Goal: Find specific page/section: Find specific page/section

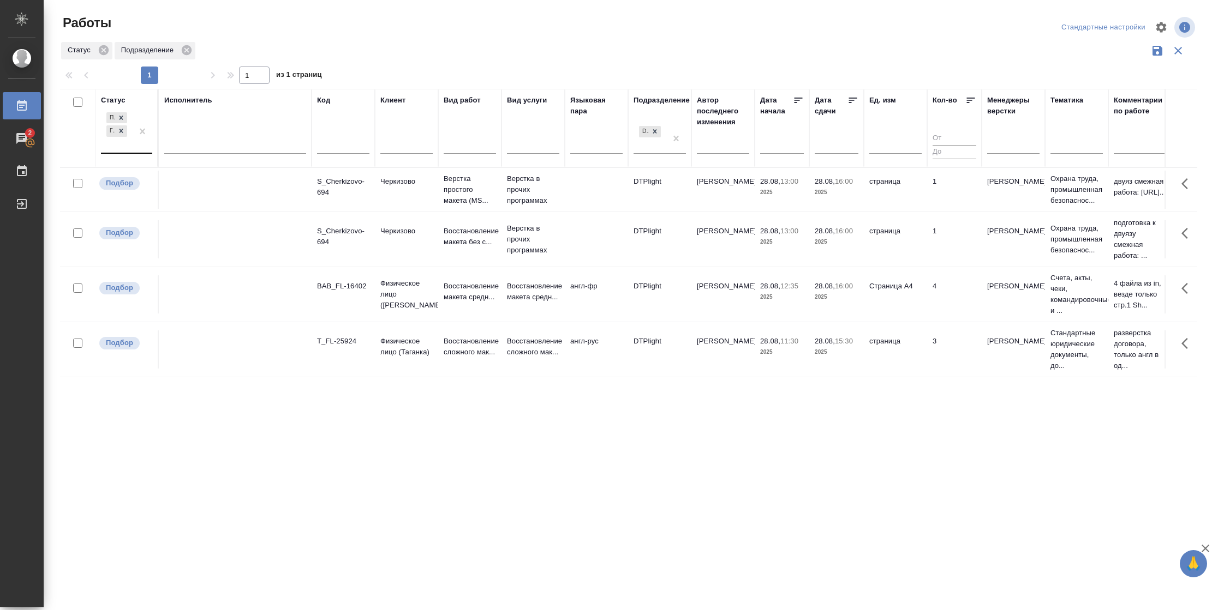
click at [142, 147] on div at bounding box center [143, 131] width 20 height 43
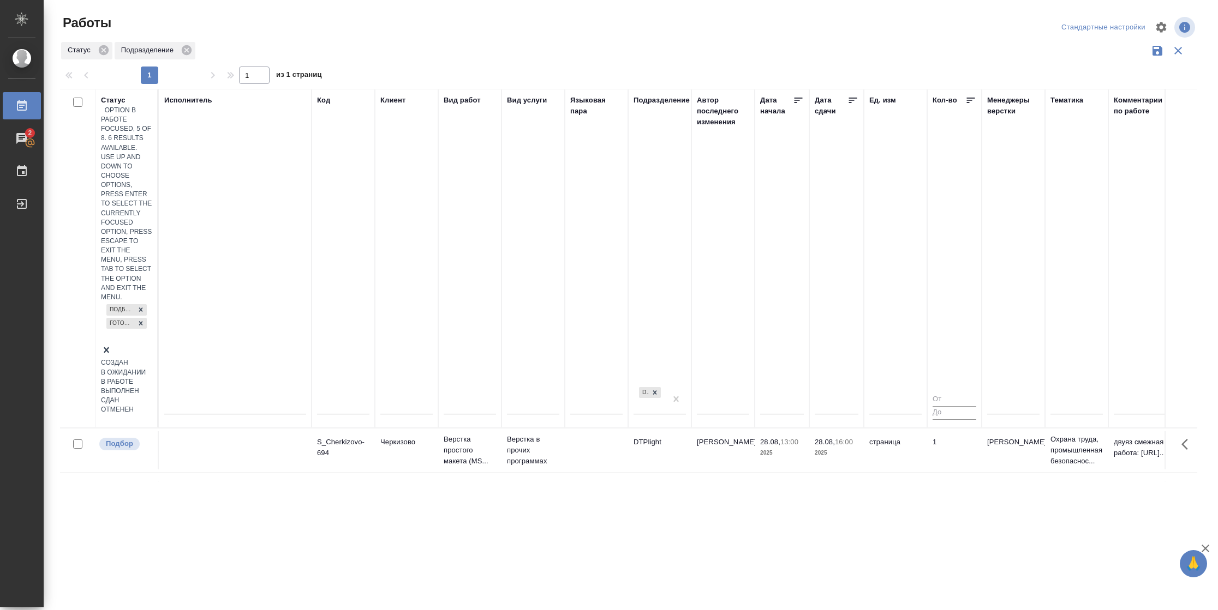
click at [152, 377] on div "В работе" at bounding box center [126, 381] width 51 height 9
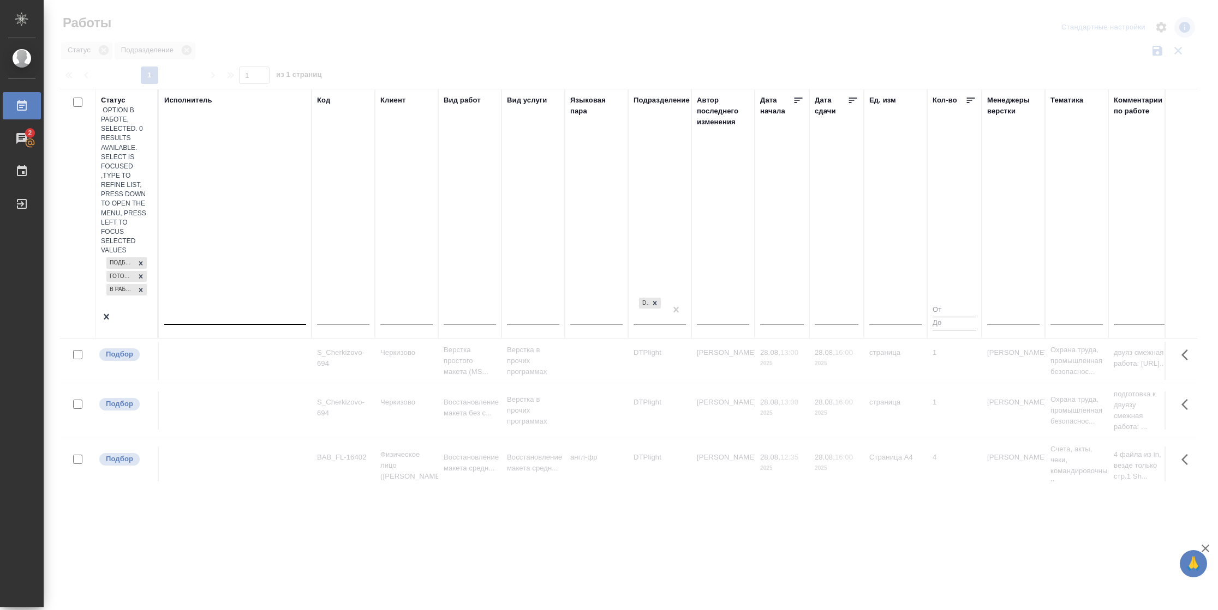
click at [230, 307] on div at bounding box center [235, 315] width 142 height 16
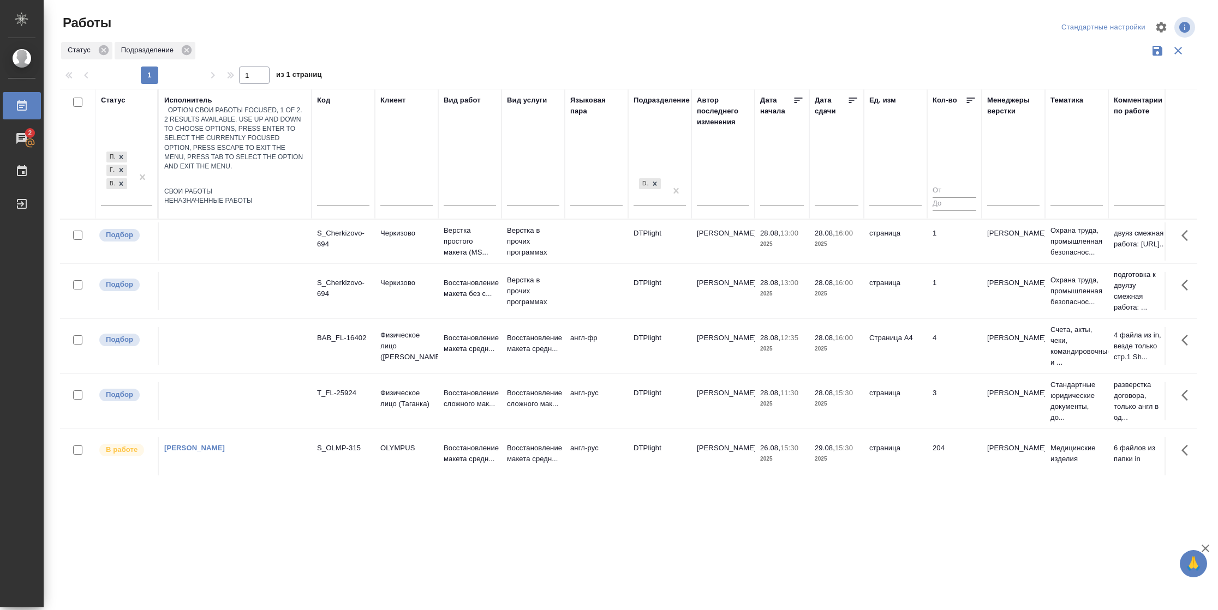
click at [226, 187] on div "Свои работы" at bounding box center [235, 191] width 142 height 9
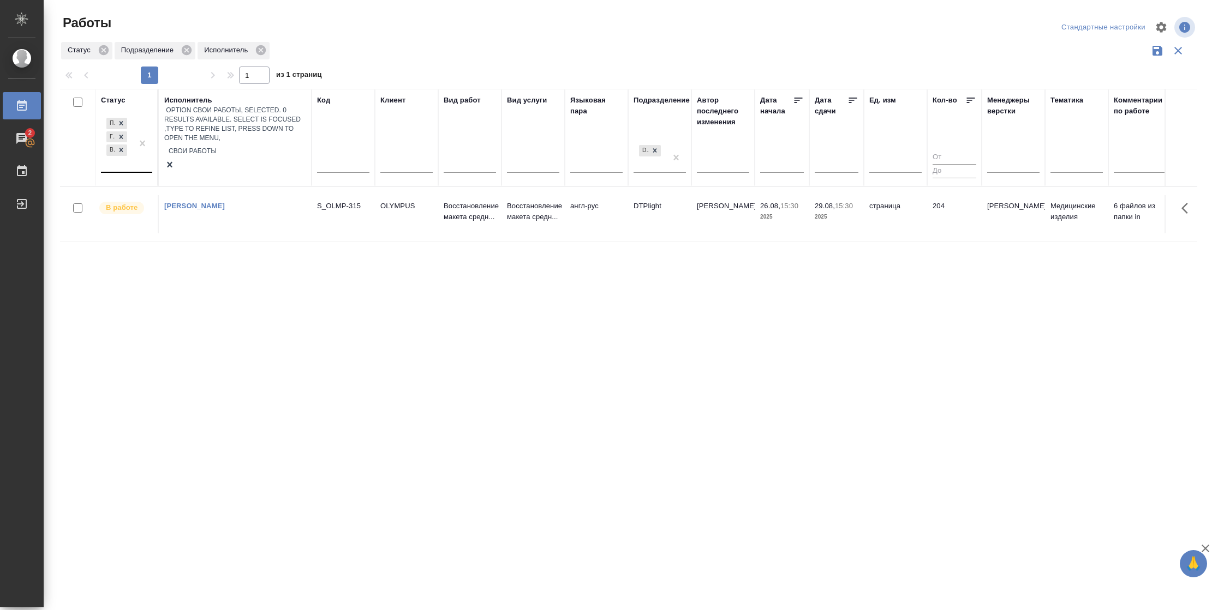
click at [106, 160] on input "text" at bounding box center [106, 164] width 1 height 8
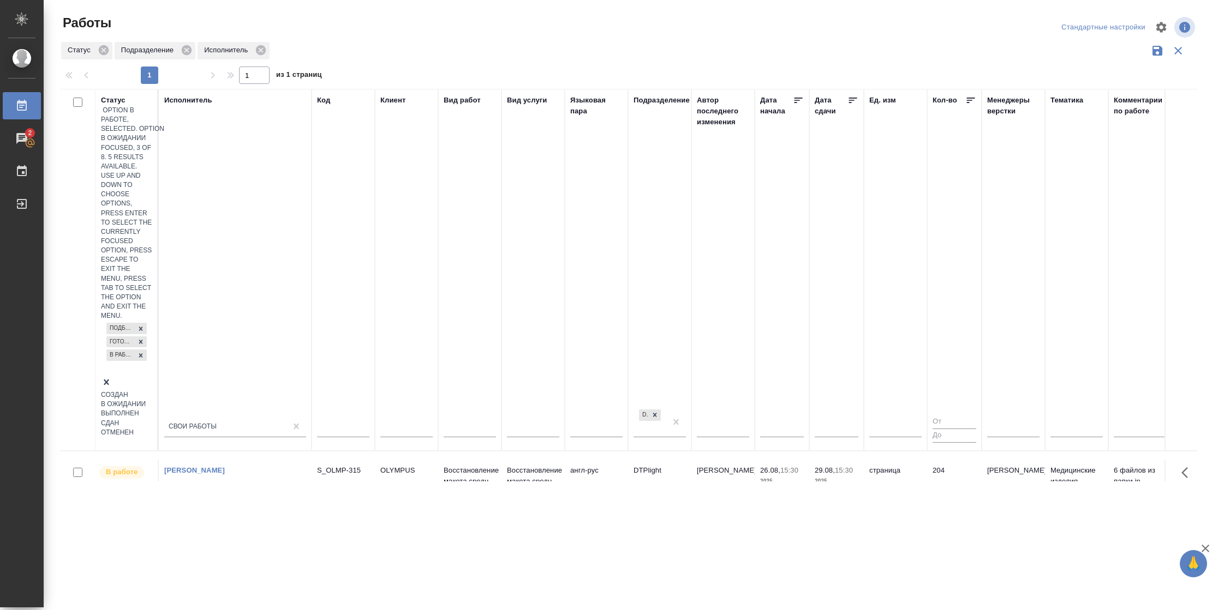
click at [152, 400] on div "В ожидании" at bounding box center [126, 404] width 51 height 9
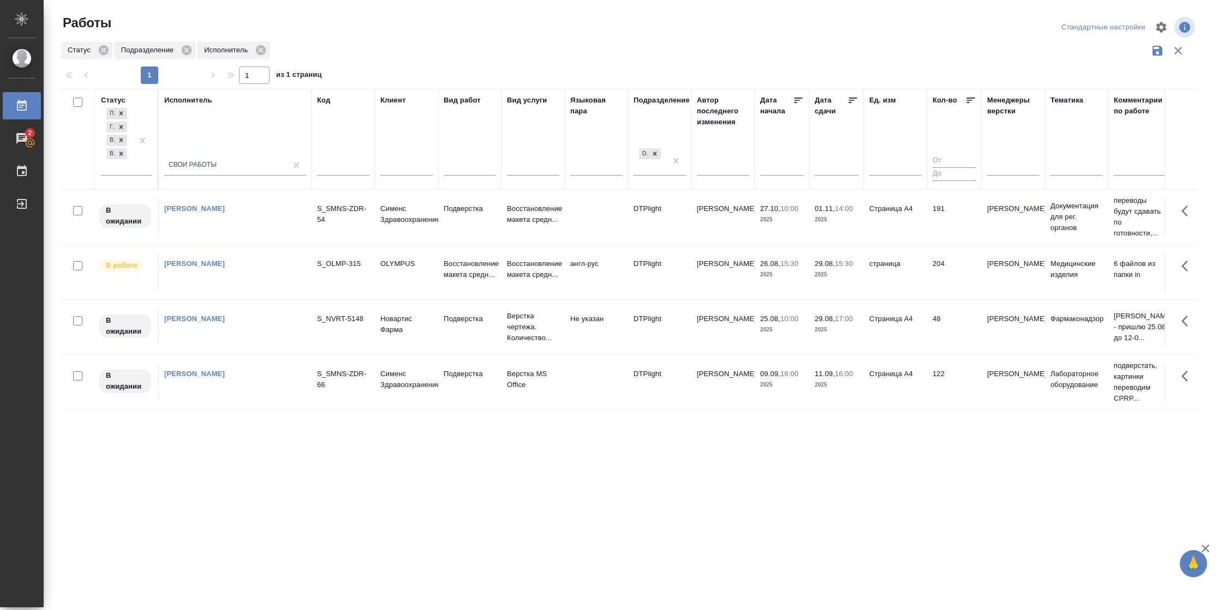
click at [853, 100] on icon at bounding box center [853, 100] width 8 height 5
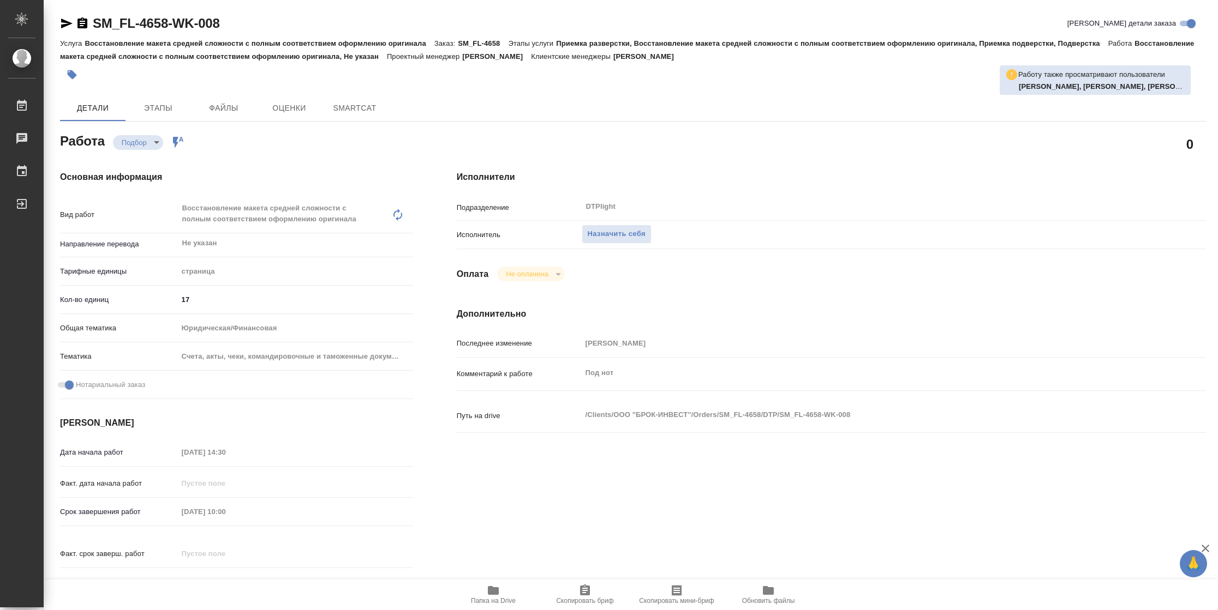
type textarea "x"
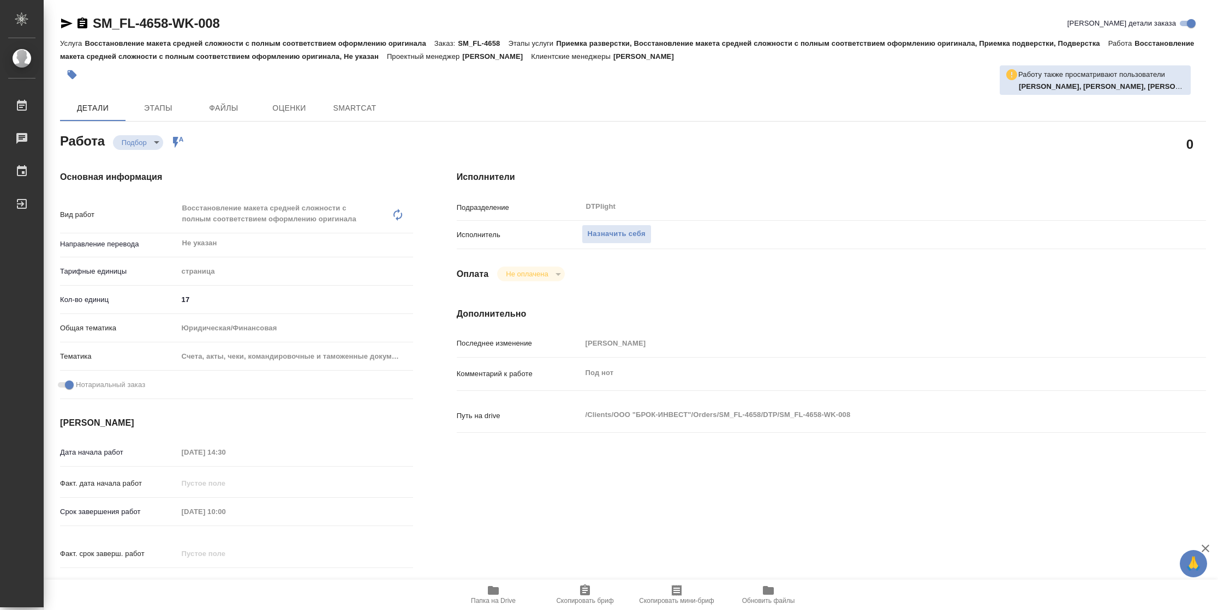
type textarea "x"
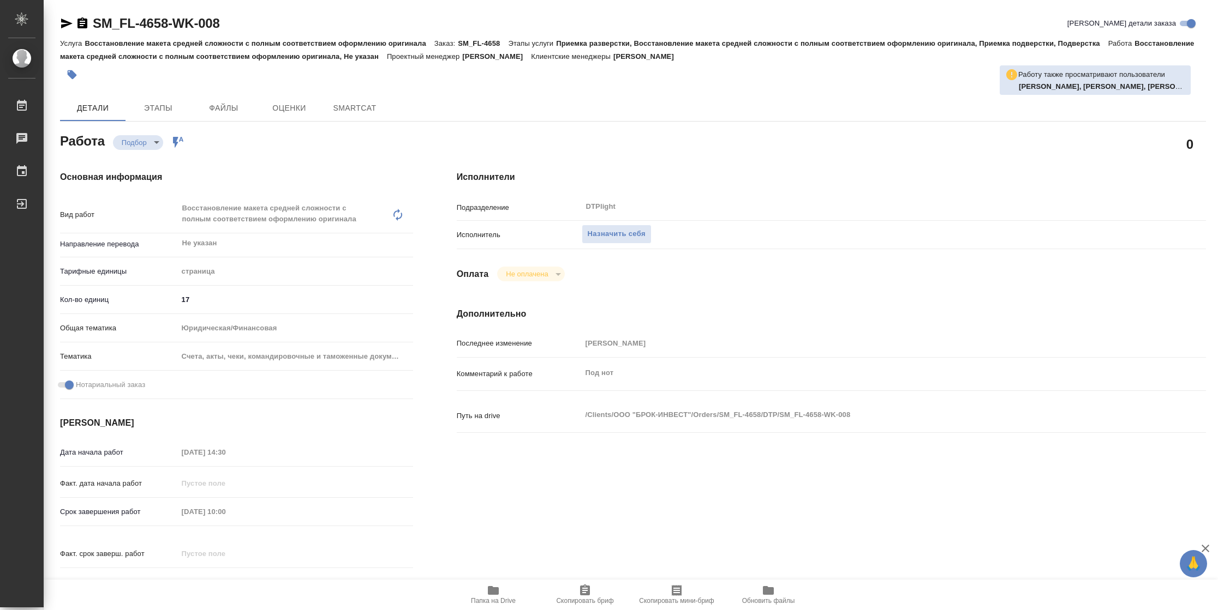
type textarea "x"
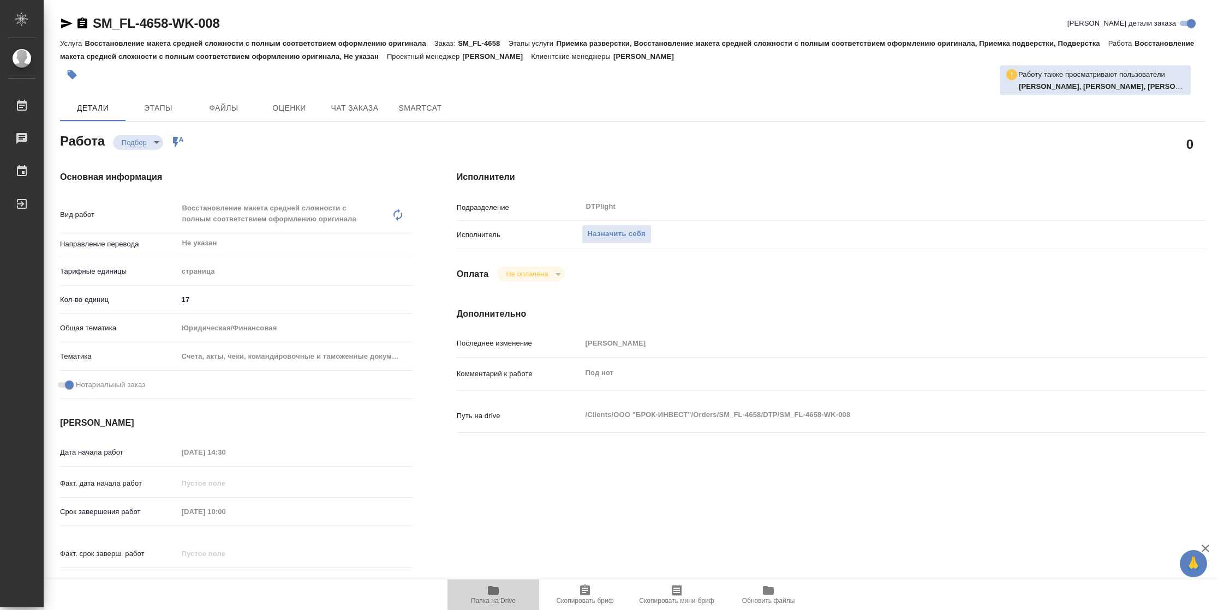
click at [489, 584] on icon "button" at bounding box center [493, 590] width 13 height 13
type textarea "x"
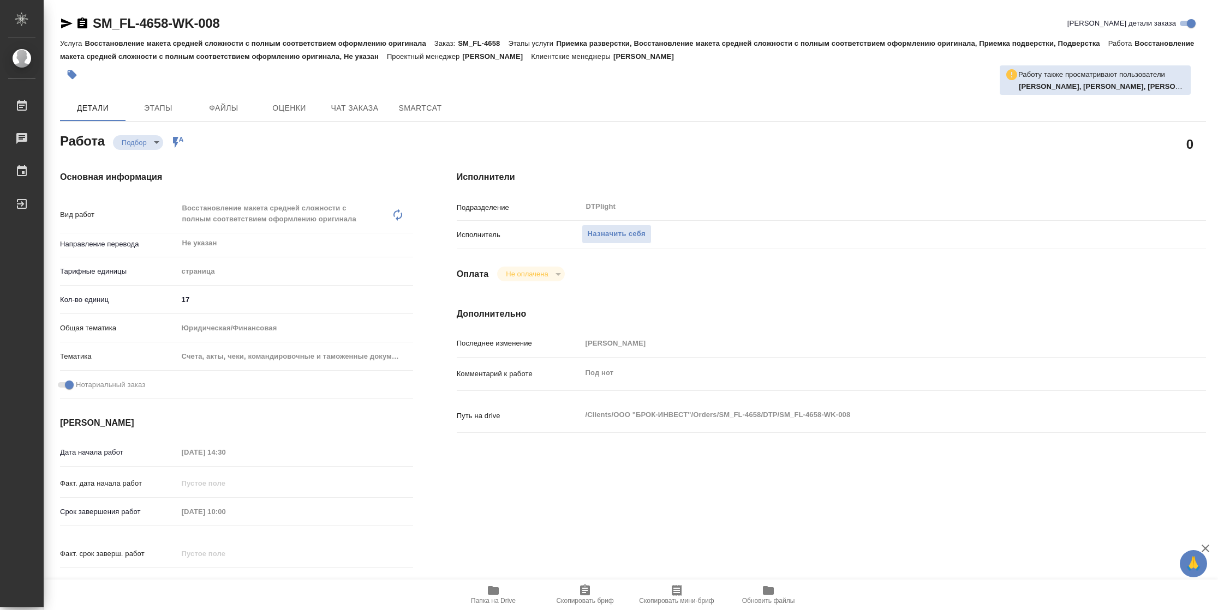
type textarea "x"
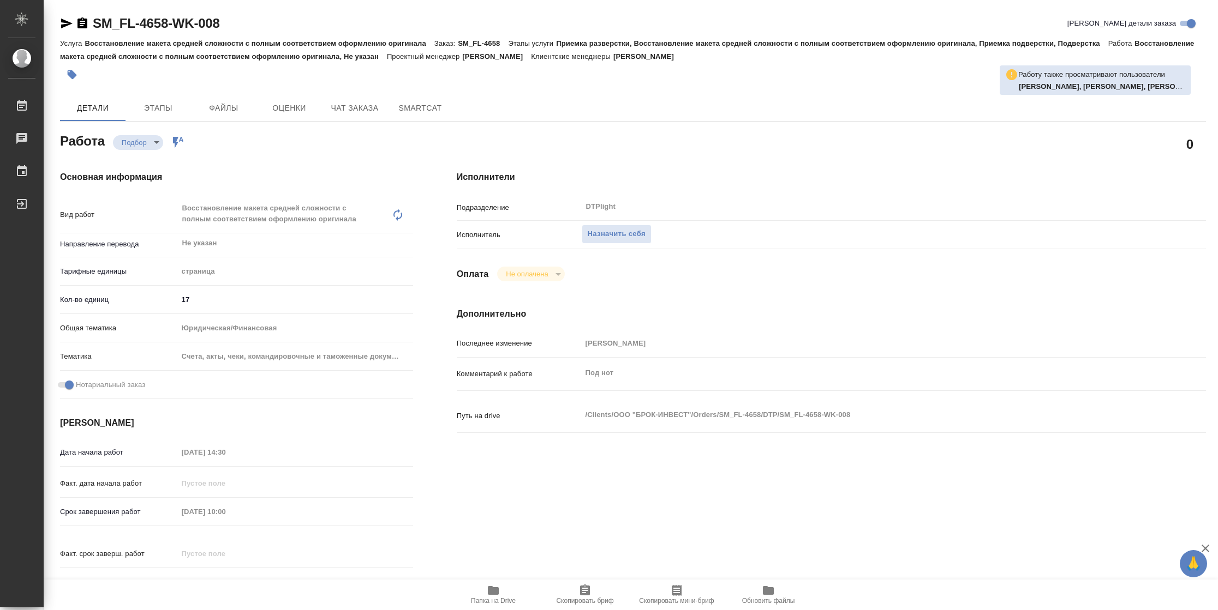
type textarea "x"
